Goal: Task Accomplishment & Management: Manage account settings

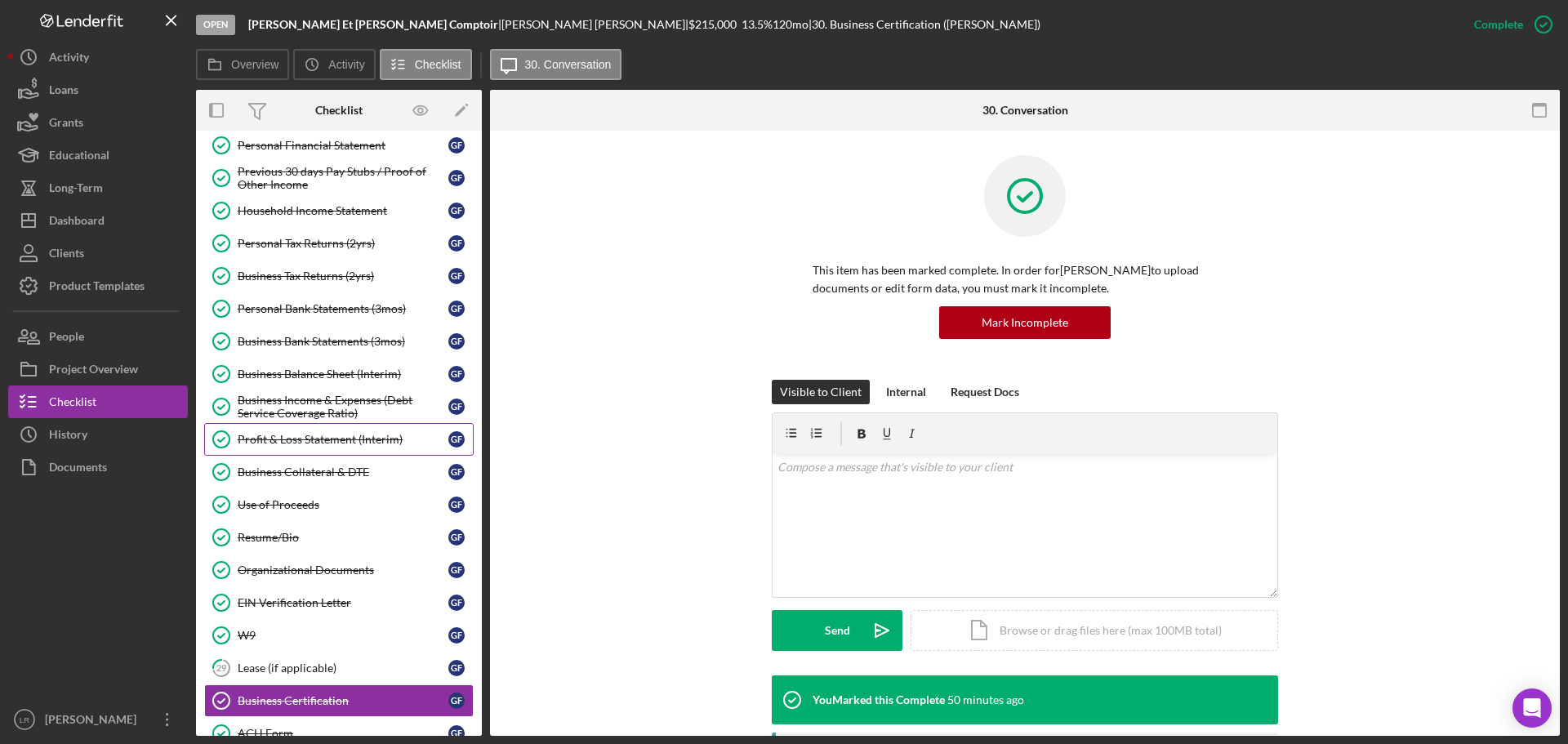
scroll to position [326, 0]
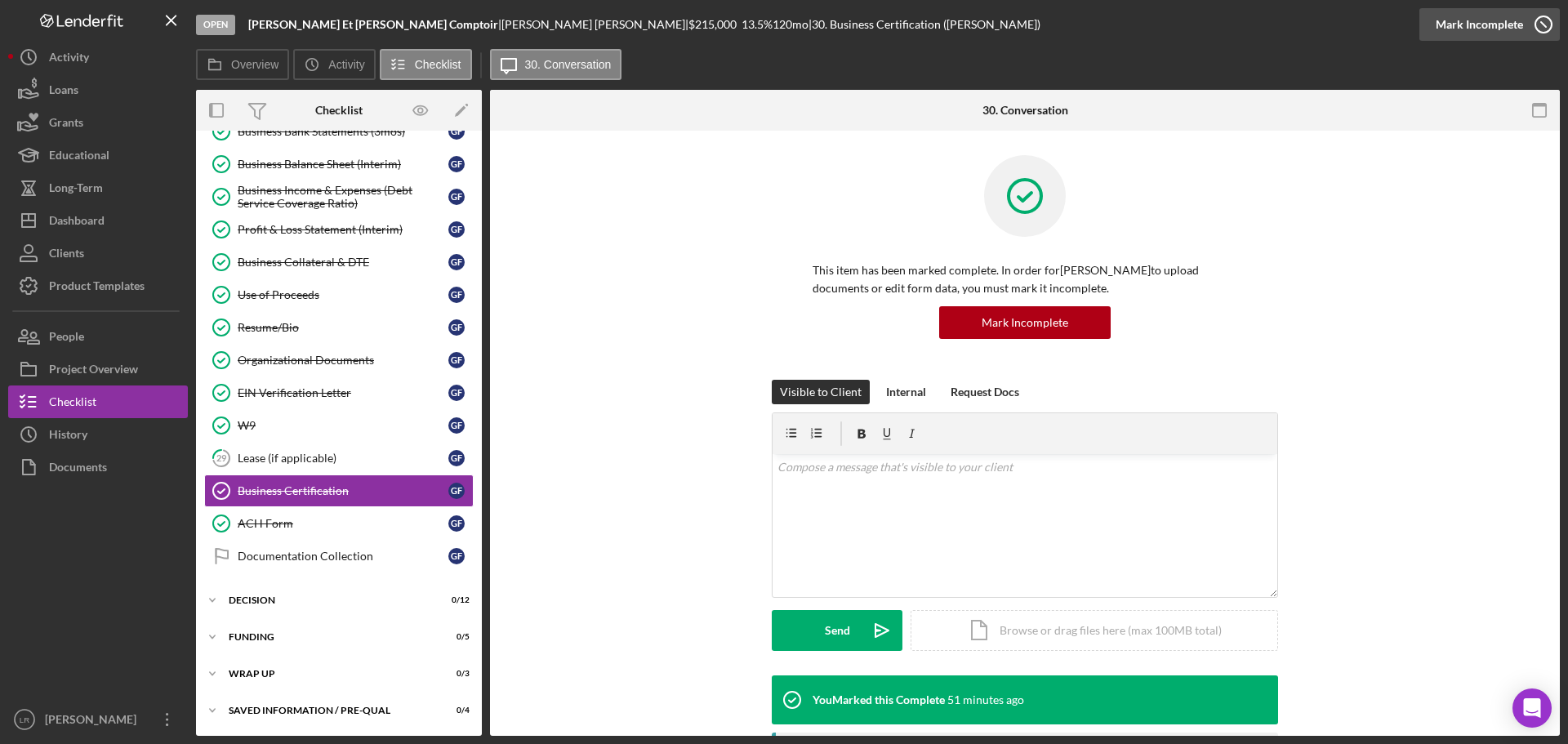
click at [1484, 19] on div "Mark Incomplete" at bounding box center [1480, 24] width 87 height 33
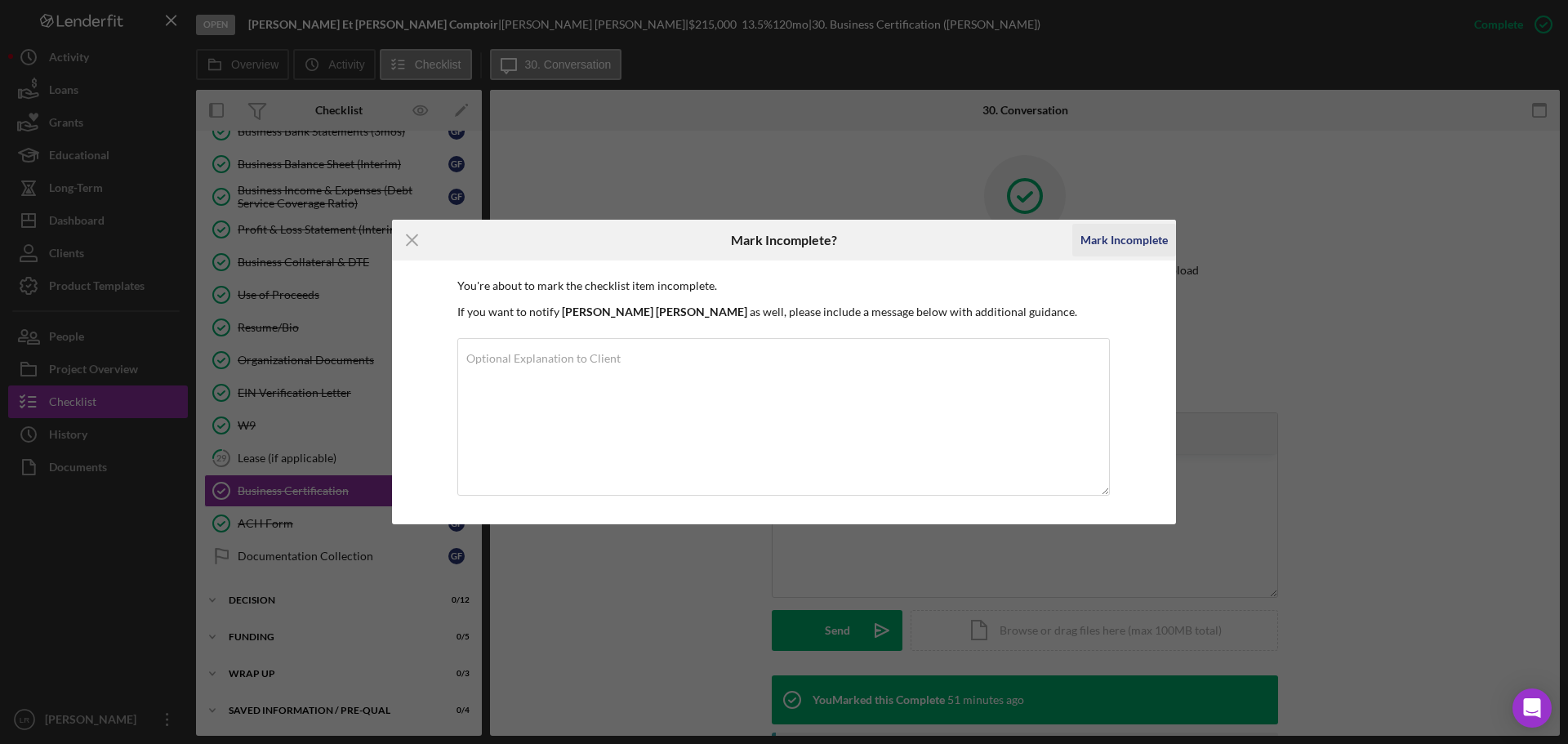
click at [1125, 235] on div "Mark Incomplete" at bounding box center [1124, 240] width 87 height 33
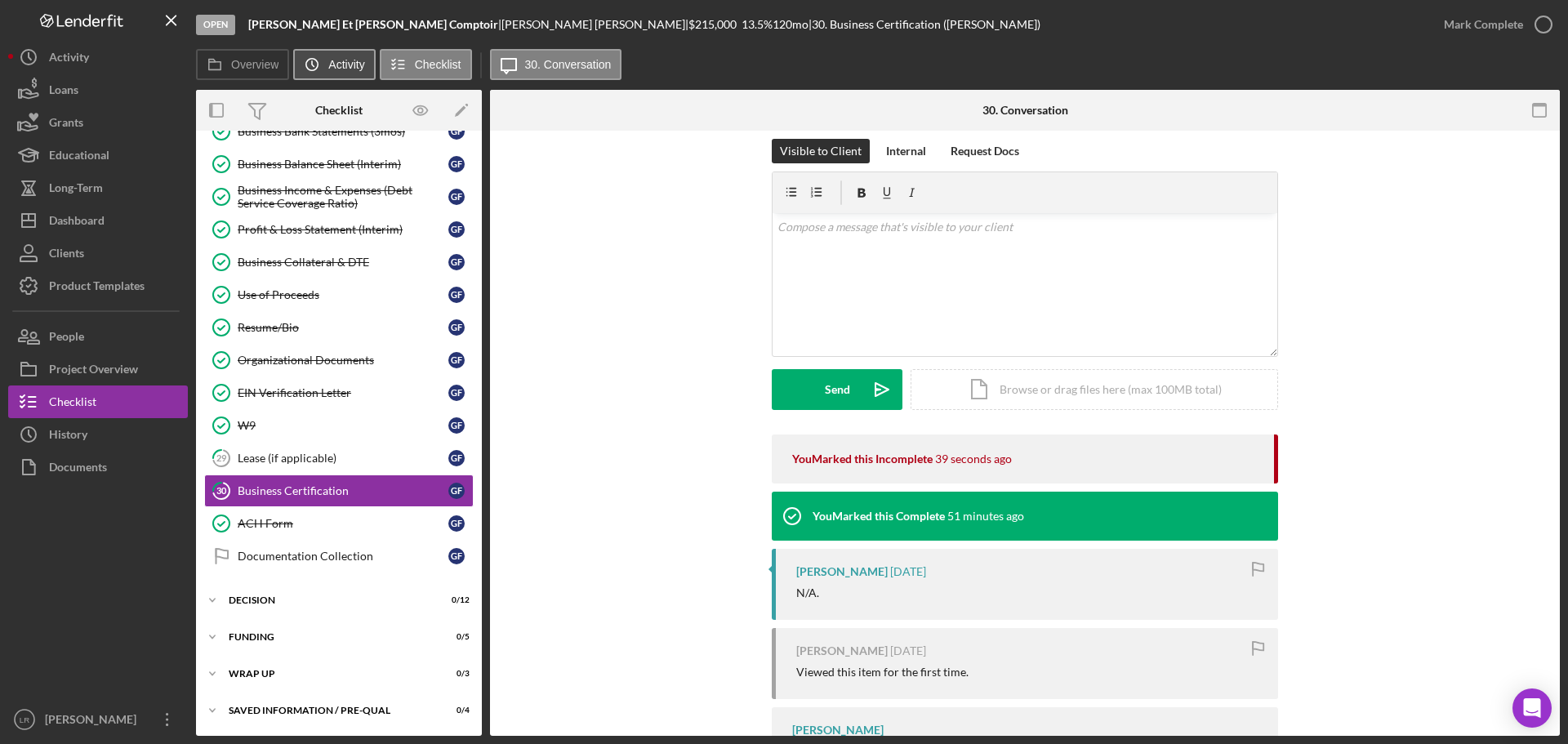
scroll to position [0, 0]
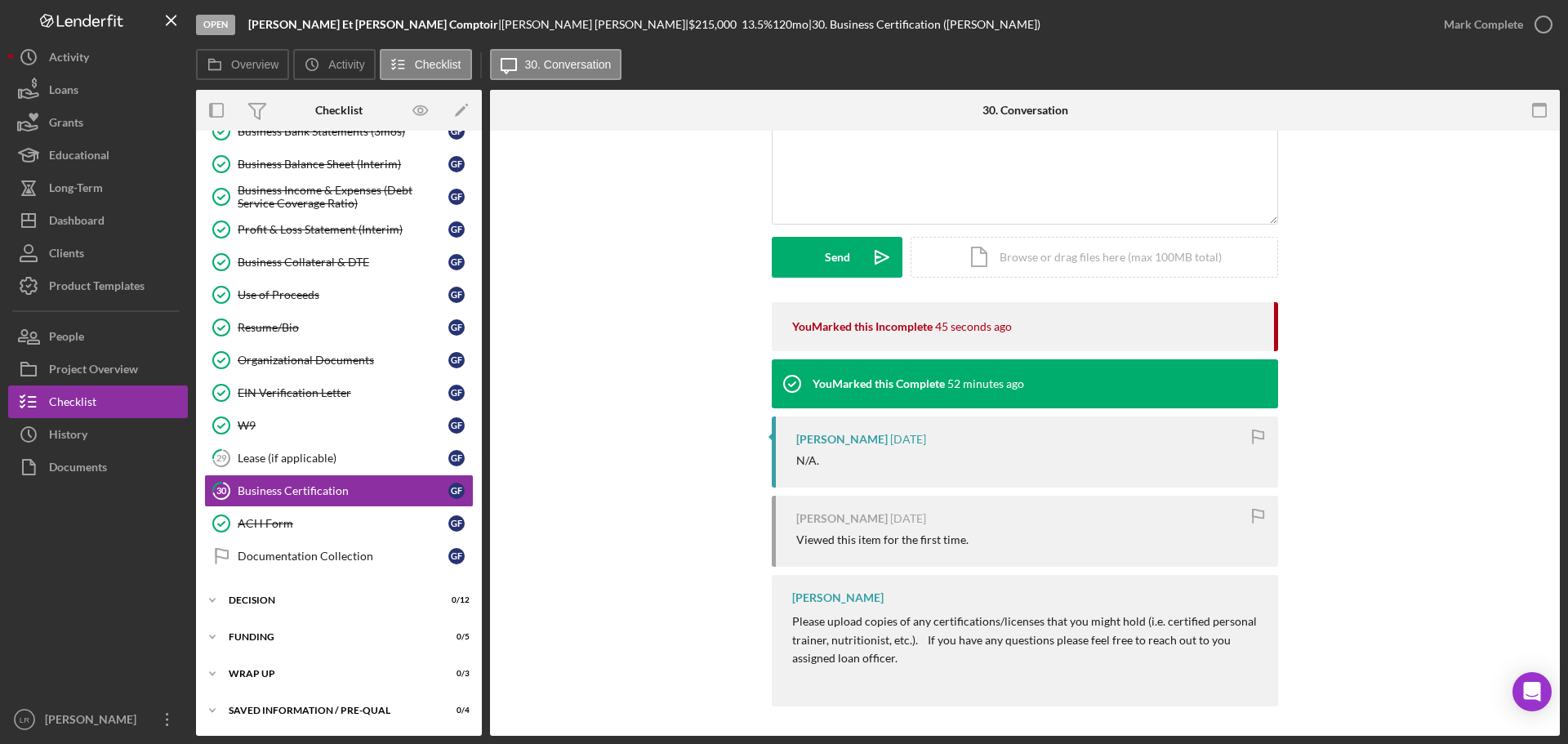
scroll to position [152, 0]
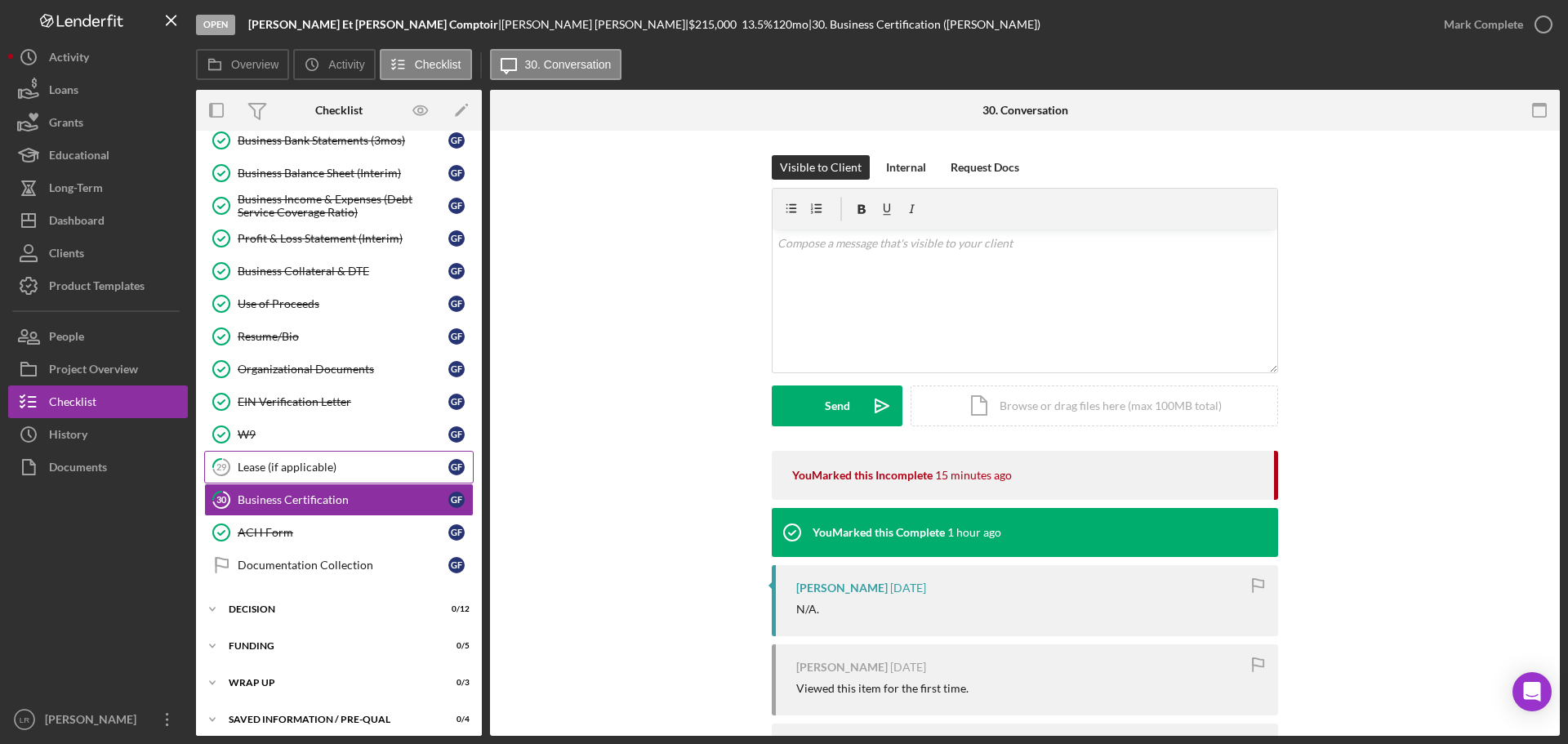
scroll to position [326, 0]
